Goal: Information Seeking & Learning: Check status

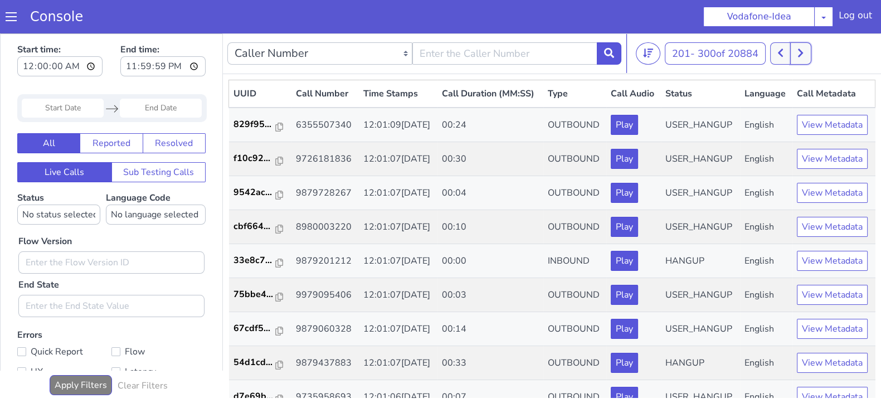
click at [806, 51] on button at bounding box center [800, 53] width 21 height 22
click at [798, 53] on button at bounding box center [800, 53] width 21 height 22
click at [799, 52] on button at bounding box center [800, 53] width 21 height 22
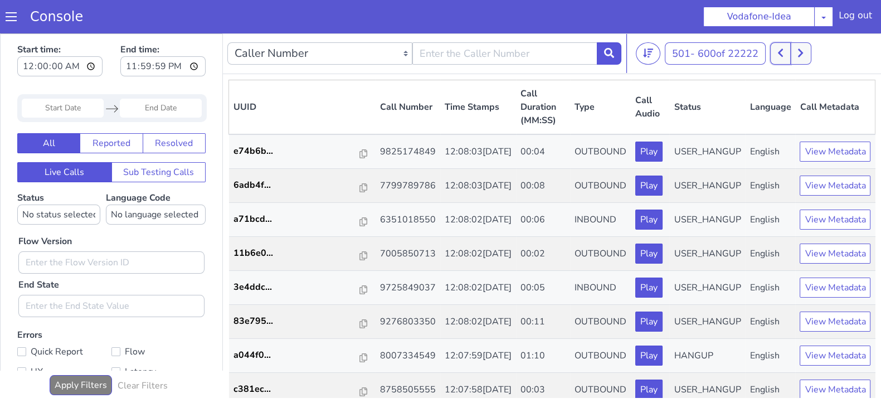
click at [786, 53] on button at bounding box center [780, 53] width 21 height 22
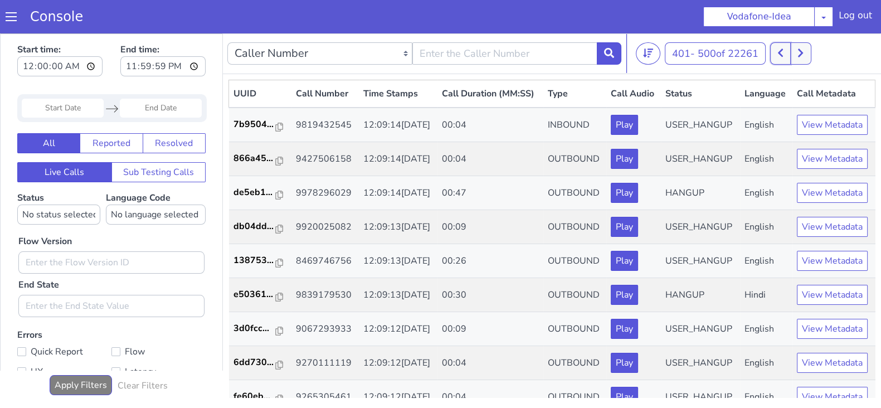
click at [786, 55] on button at bounding box center [780, 53] width 21 height 22
drag, startPoint x: 803, startPoint y: 54, endPoint x: 758, endPoint y: 42, distance: 46.1
click at [803, 54] on icon at bounding box center [801, 53] width 6 height 10
click at [806, 60] on button at bounding box center [800, 53] width 21 height 22
click at [804, 48] on icon at bounding box center [801, 53] width 6 height 10
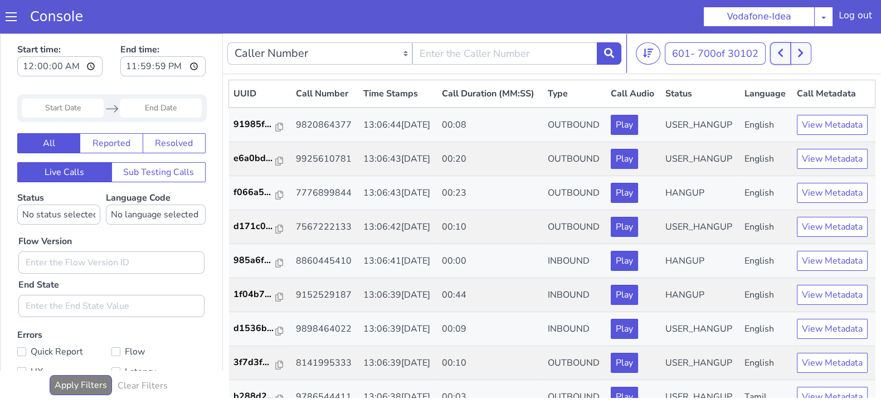
click at [789, 56] on button at bounding box center [780, 53] width 21 height 22
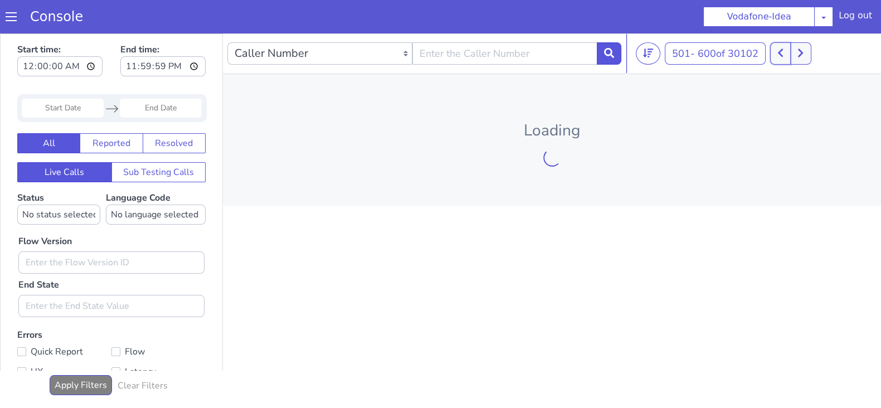
click at [789, 56] on button at bounding box center [780, 53] width 21 height 22
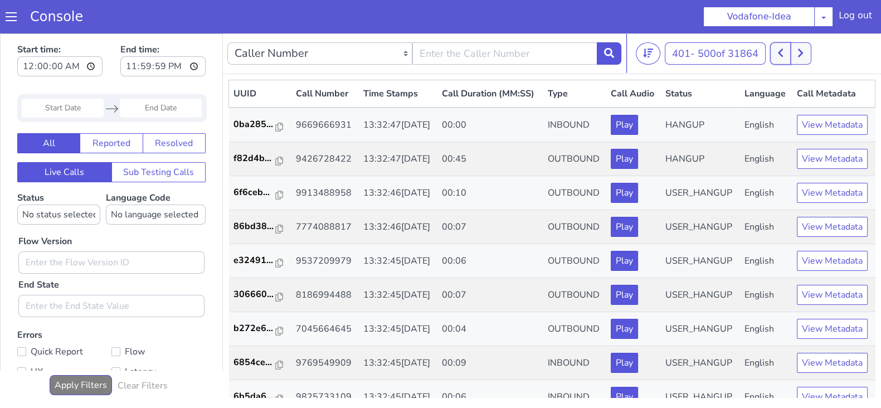
click at [778, 50] on button at bounding box center [780, 53] width 21 height 22
click at [805, 43] on button at bounding box center [800, 53] width 21 height 22
click at [783, 54] on icon at bounding box center [781, 53] width 6 height 10
click at [795, 51] on button at bounding box center [800, 53] width 21 height 22
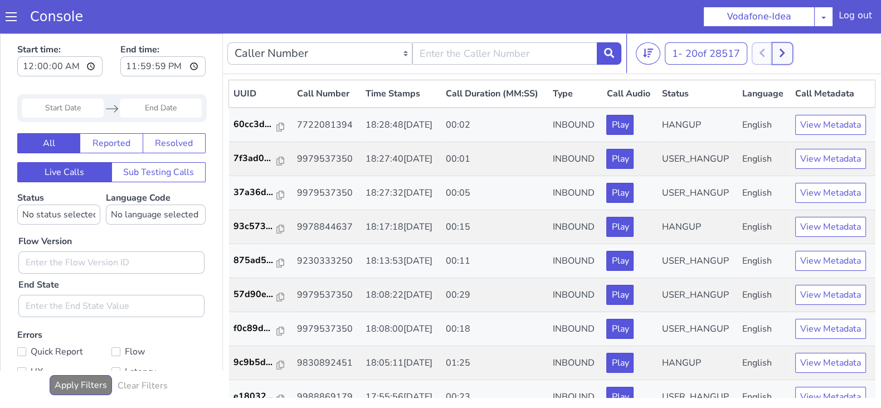
click at [790, 51] on button at bounding box center [782, 53] width 21 height 22
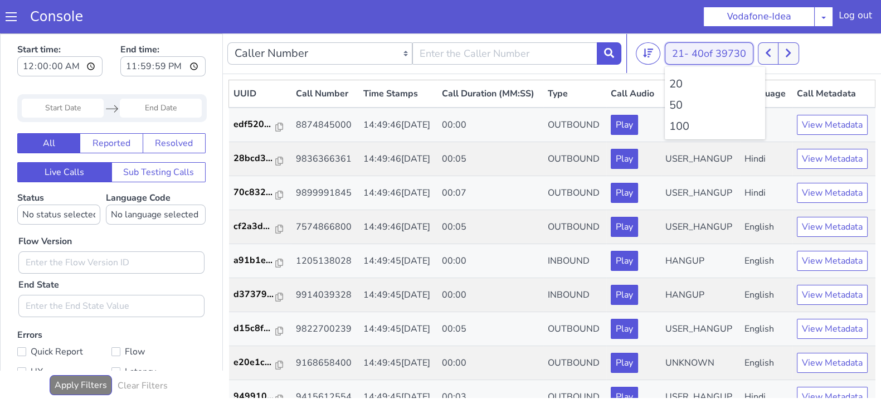
click at [688, 56] on button "21 - 40 of 39730" at bounding box center [709, 53] width 89 height 22
click at [683, 129] on li "100" at bounding box center [714, 126] width 91 height 17
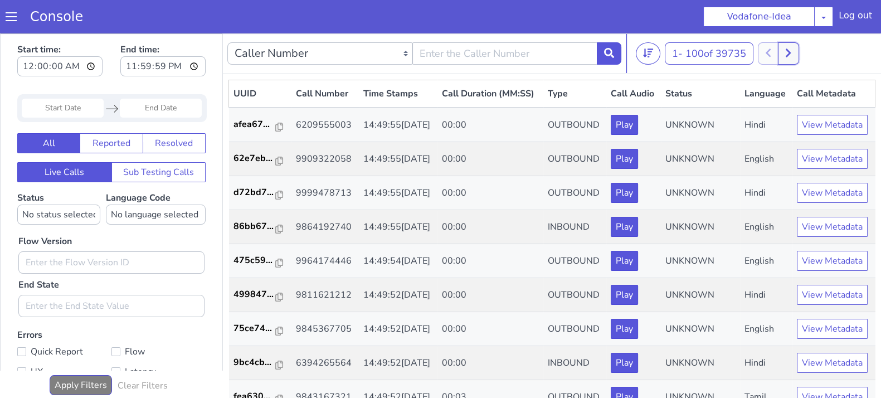
click at [798, 51] on button at bounding box center [788, 53] width 21 height 22
